Goal: Information Seeking & Learning: Learn about a topic

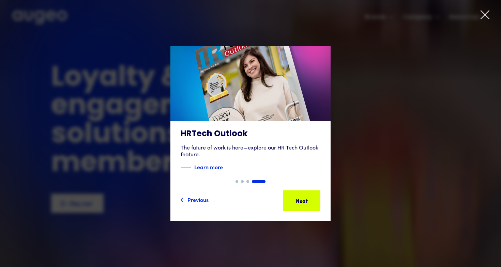
click at [489, 12] on icon at bounding box center [485, 15] width 10 height 10
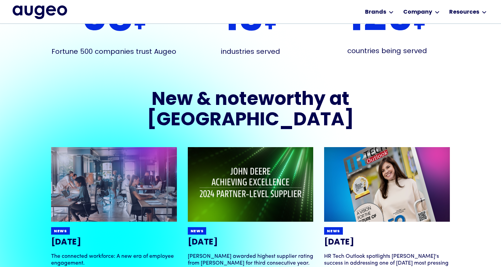
scroll to position [1265, 0]
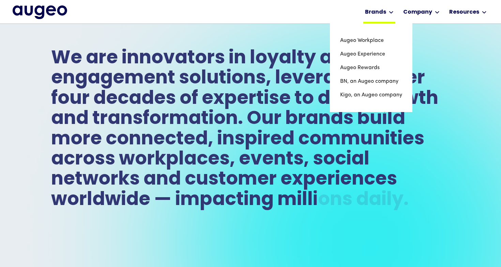
click at [383, 13] on div "Brands" at bounding box center [375, 12] width 21 height 8
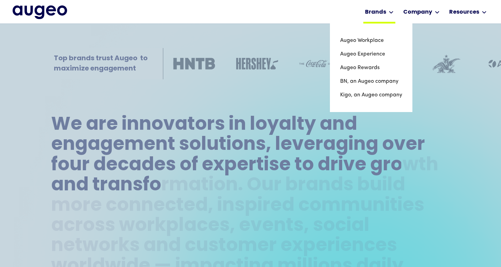
scroll to position [239, 0]
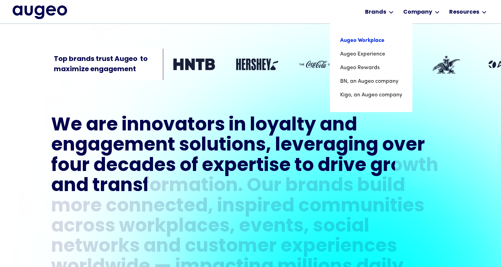
click at [380, 41] on link "Augeo Workplace" at bounding box center [371, 41] width 62 height 14
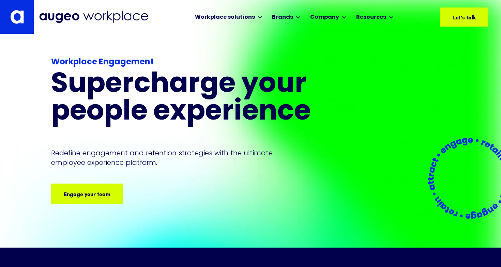
click at [145, 38] on div "Workplace Engagement Supercharge your people experience Redefine engagement and…" at bounding box center [198, 141] width 295 height 214
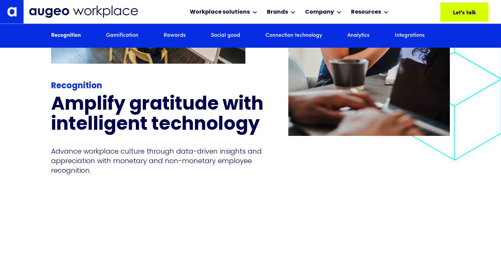
scroll to position [858, 0]
click at [216, 175] on p "Advance workplace culture through data-driven insights and appreciation with mo…" at bounding box center [159, 161] width 216 height 29
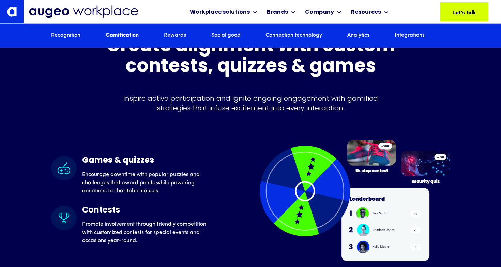
scroll to position [1651, 0]
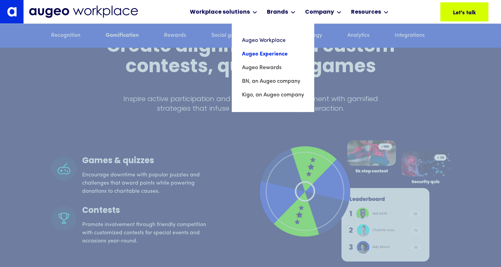
click at [257, 55] on link "Augeo Experience" at bounding box center [273, 54] width 62 height 14
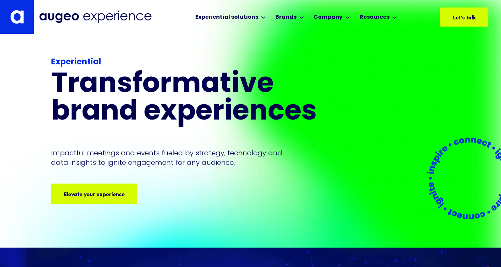
click at [225, 111] on h1 "Transformative brand experiences" at bounding box center [198, 98] width 295 height 55
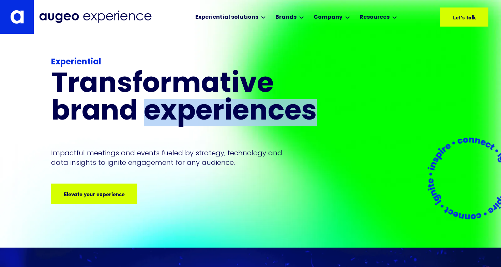
click at [225, 111] on h1 "Transformative brand experiences" at bounding box center [198, 98] width 295 height 55
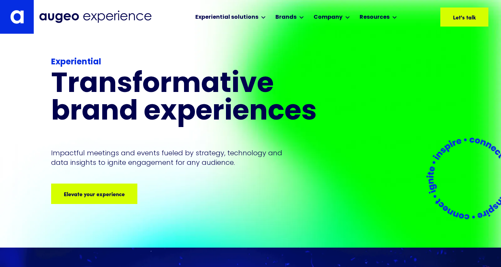
click at [226, 111] on h1 "Transformative brand experiences" at bounding box center [198, 98] width 295 height 55
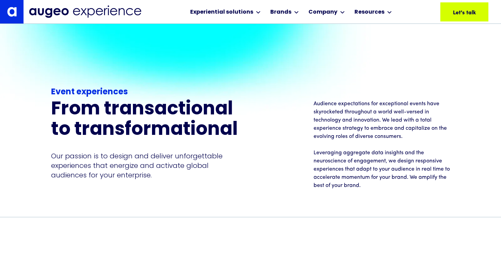
scroll to position [507, 0]
drag, startPoint x: 311, startPoint y: 100, endPoint x: 307, endPoint y: 126, distance: 25.6
click at [307, 126] on div "Experiential Transformative brand experiences Impactful meetings and events fue…" at bounding box center [198, 96] width 295 height 148
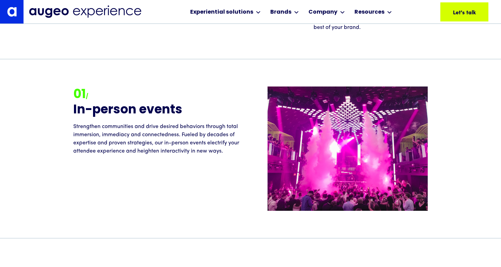
scroll to position [665, 0]
click at [229, 152] on p "Strengthen communities and drive desired behaviors through total immersion, imm…" at bounding box center [161, 139] width 177 height 33
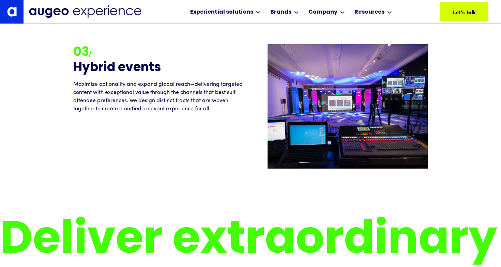
scroll to position [1066, 0]
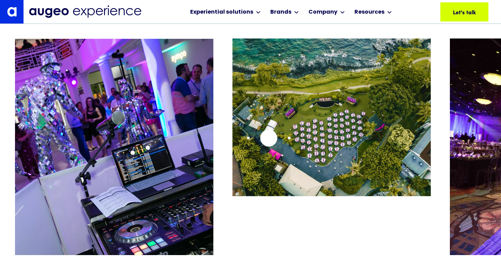
click at [325, 128] on div at bounding box center [258, 139] width 486 height 201
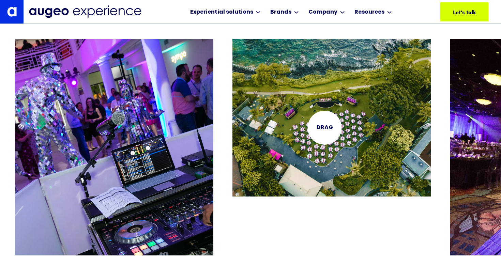
scroll to position [1309, 0]
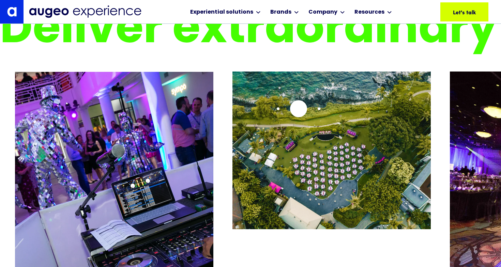
click at [233, 120] on img "2 / 26" at bounding box center [332, 151] width 199 height 158
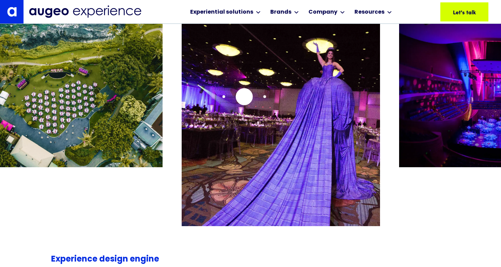
click at [182, 108] on img "3 / 26" at bounding box center [281, 132] width 199 height 244
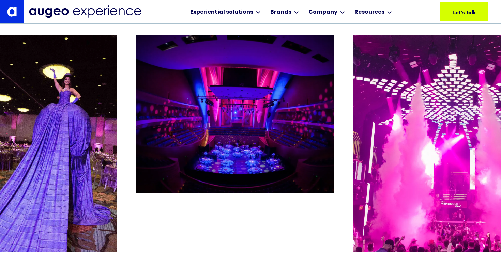
scroll to position [1312, 0]
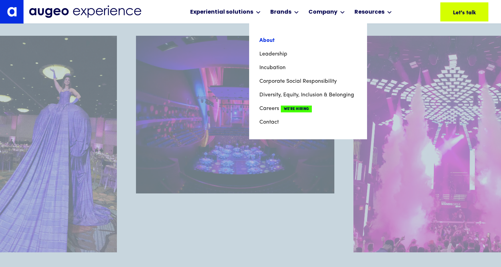
click at [272, 37] on link "About" at bounding box center [309, 41] width 98 height 14
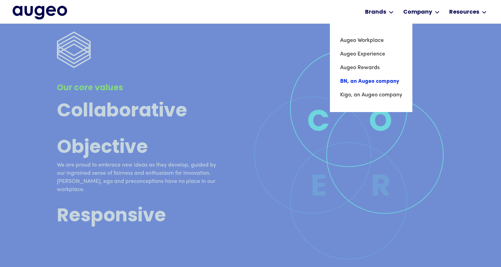
scroll to position [1723, 0]
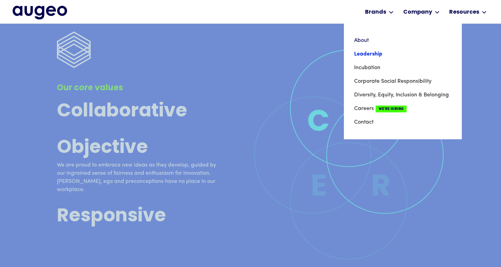
click at [379, 54] on link "Leadership" at bounding box center [403, 54] width 98 height 14
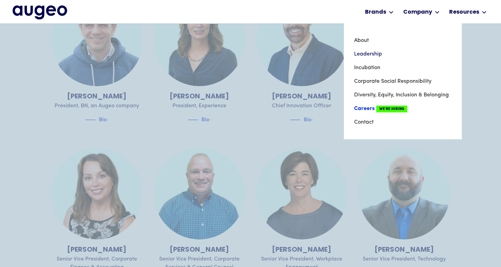
scroll to position [583, 0]
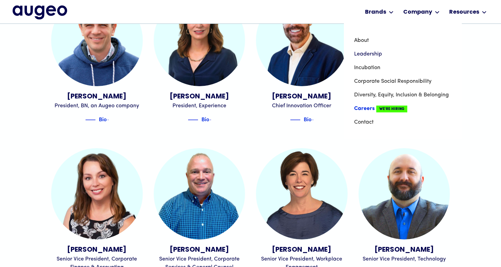
click at [369, 110] on link "Careers We're Hiring" at bounding box center [403, 109] width 98 height 14
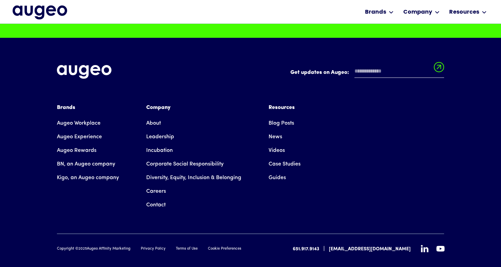
scroll to position [1758, 0]
click at [155, 189] on link "Careers" at bounding box center [156, 192] width 20 height 14
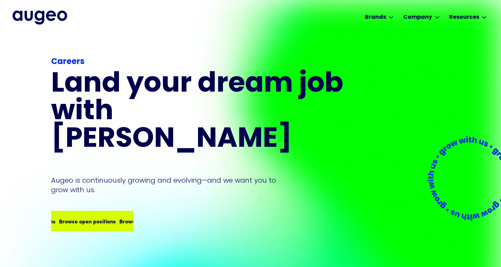
click at [113, 217] on div "Browse open positions" at bounding box center [139, 221] width 57 height 8
